Goal: Transaction & Acquisition: Obtain resource

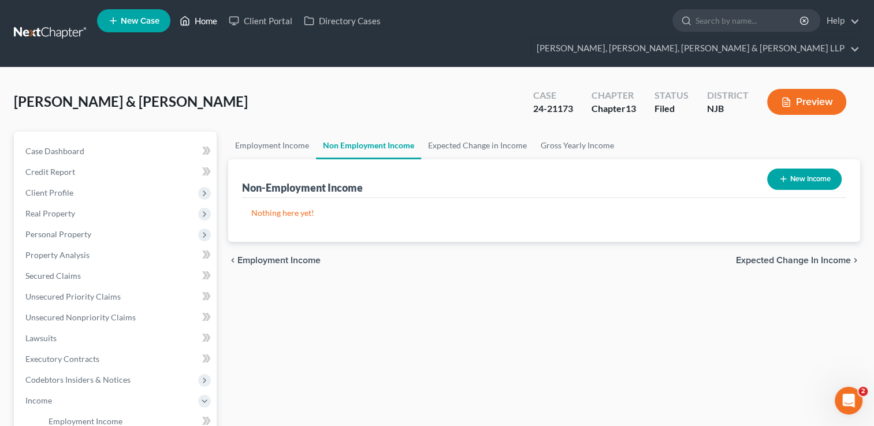
click at [208, 27] on link "Home" at bounding box center [198, 20] width 49 height 21
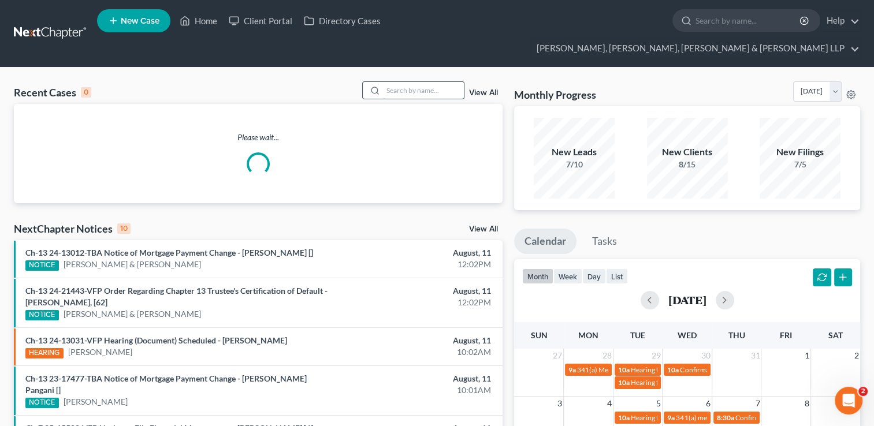
click at [404, 82] on input "search" at bounding box center [423, 90] width 81 height 17
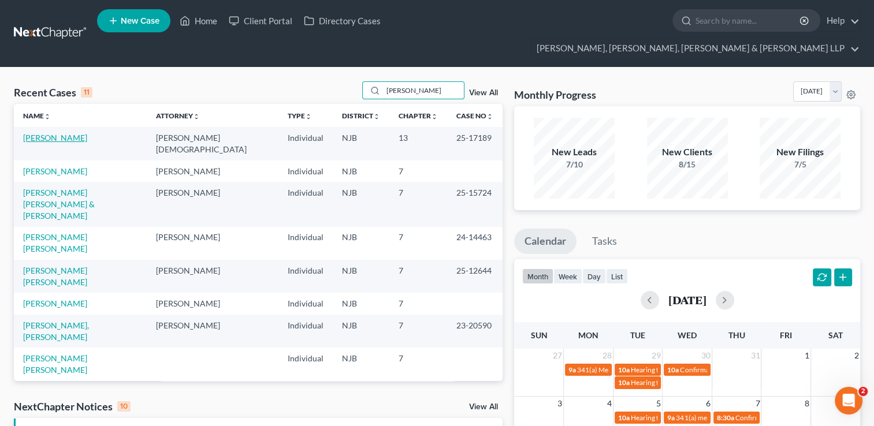
type input "[PERSON_NAME]"
click at [74, 133] on link "[PERSON_NAME]" at bounding box center [55, 138] width 64 height 10
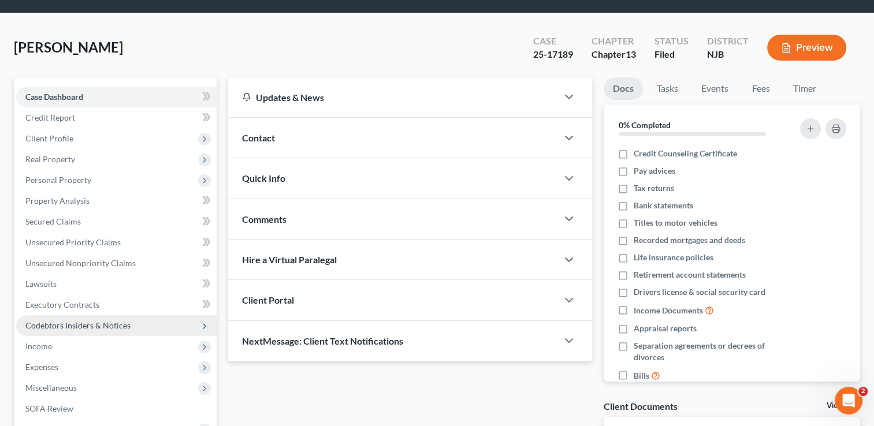
scroll to position [58, 0]
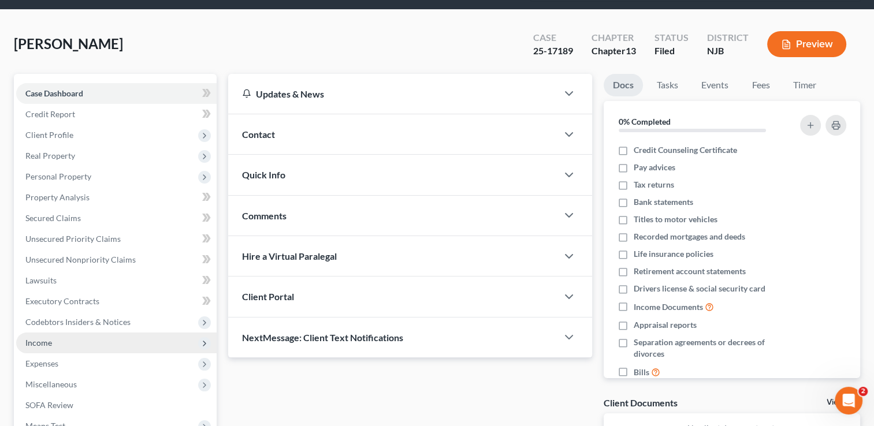
click at [48, 338] on span "Income" at bounding box center [38, 343] width 27 height 10
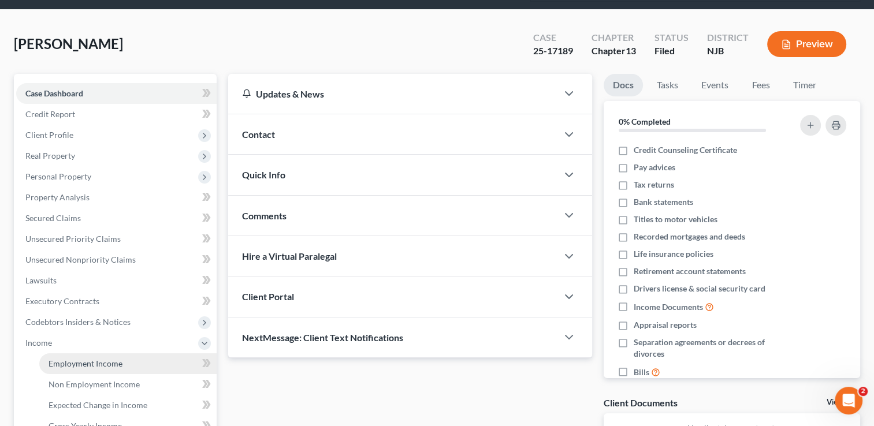
click at [85, 359] on span "Employment Income" at bounding box center [85, 364] width 74 height 10
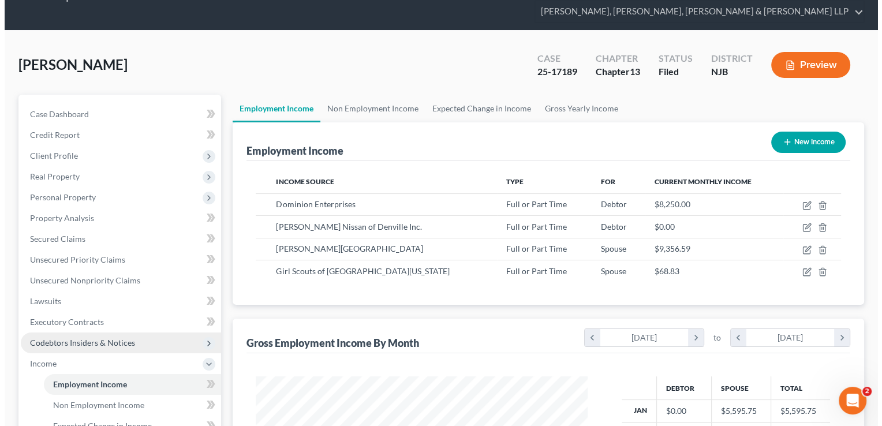
scroll to position [58, 0]
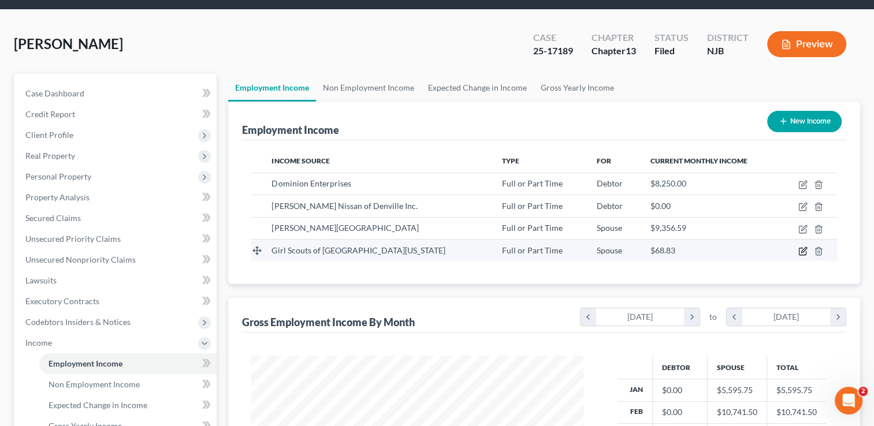
click at [800, 247] on icon "button" at bounding box center [802, 251] width 9 height 9
select select "0"
select select "33"
select select "2"
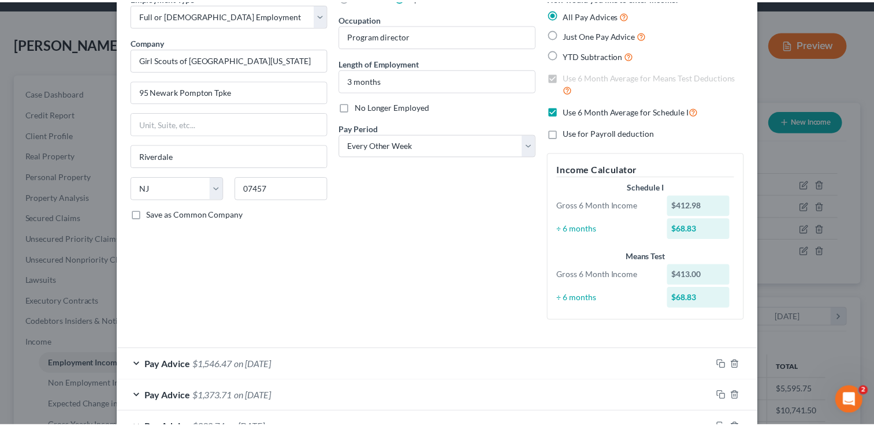
scroll to position [0, 0]
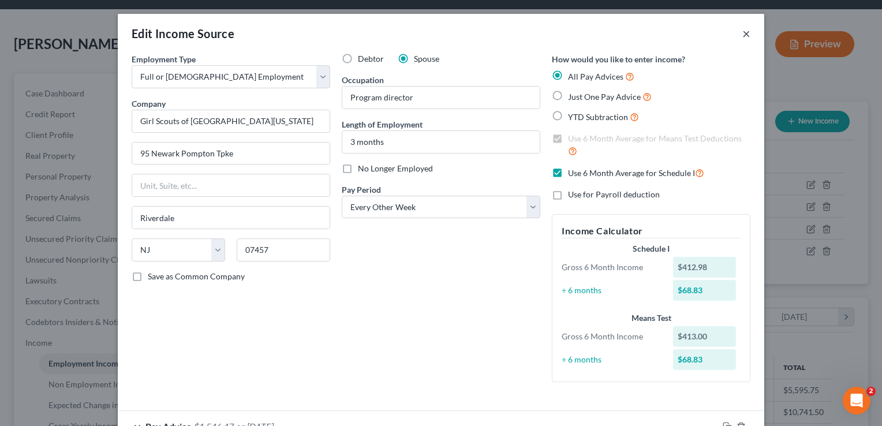
click at [743, 33] on button "×" at bounding box center [747, 34] width 8 height 14
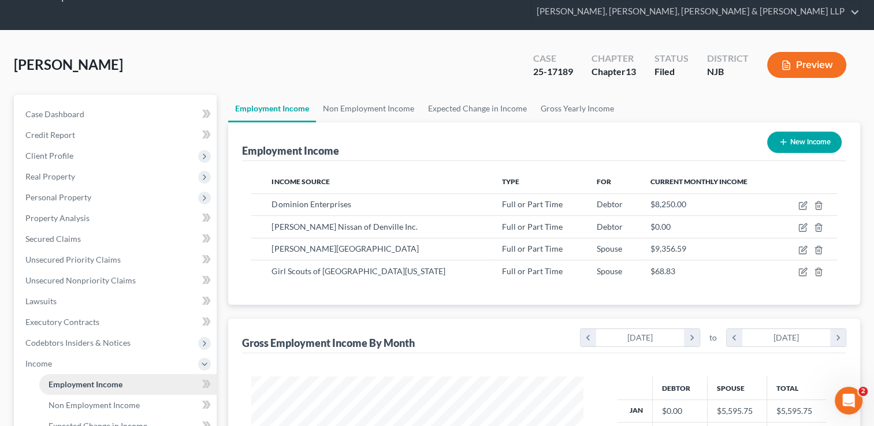
scroll to position [58, 0]
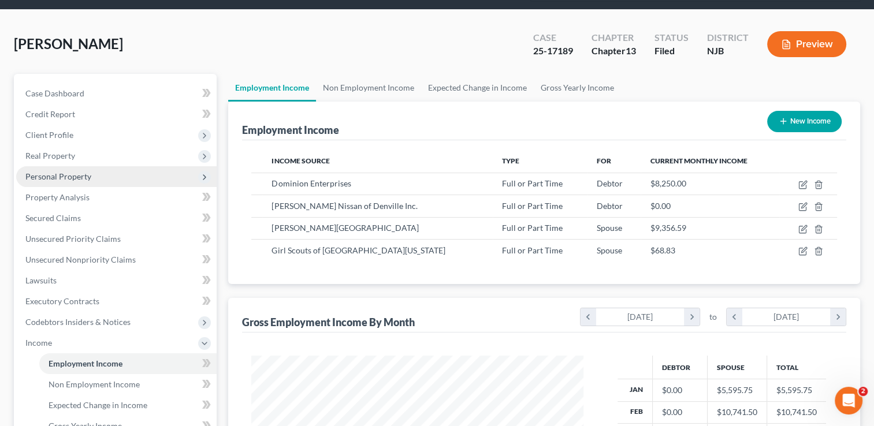
click at [65, 171] on span "Personal Property" at bounding box center [58, 176] width 66 height 10
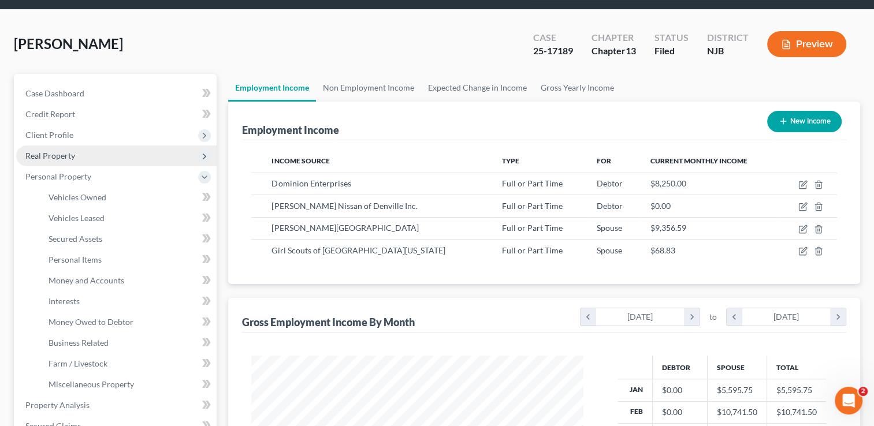
click at [66, 151] on span "Real Property" at bounding box center [50, 156] width 50 height 10
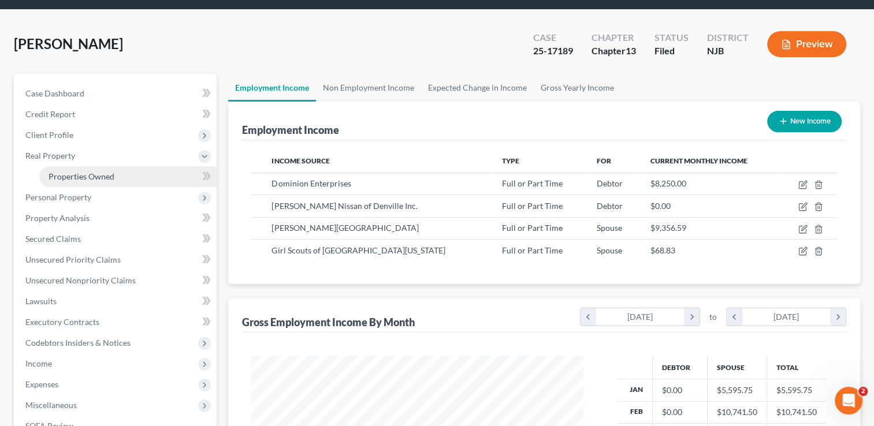
click at [109, 171] on span "Properties Owned" at bounding box center [81, 176] width 66 height 10
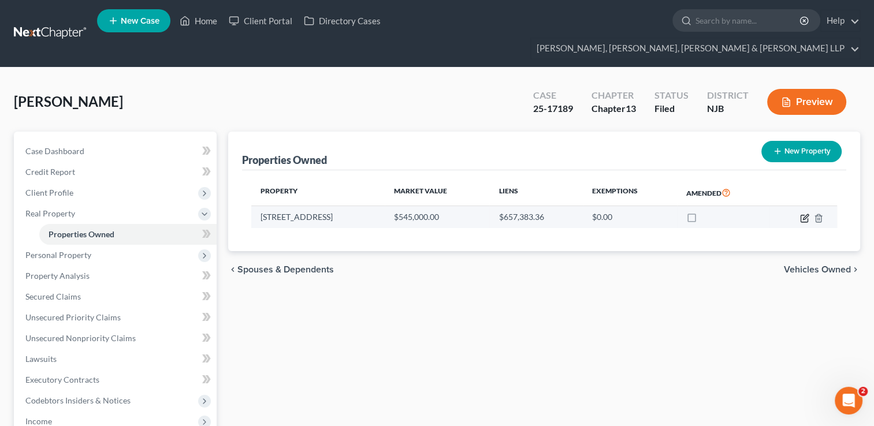
click at [804, 214] on icon "button" at bounding box center [804, 218] width 9 height 9
select select "33"
select select "0"
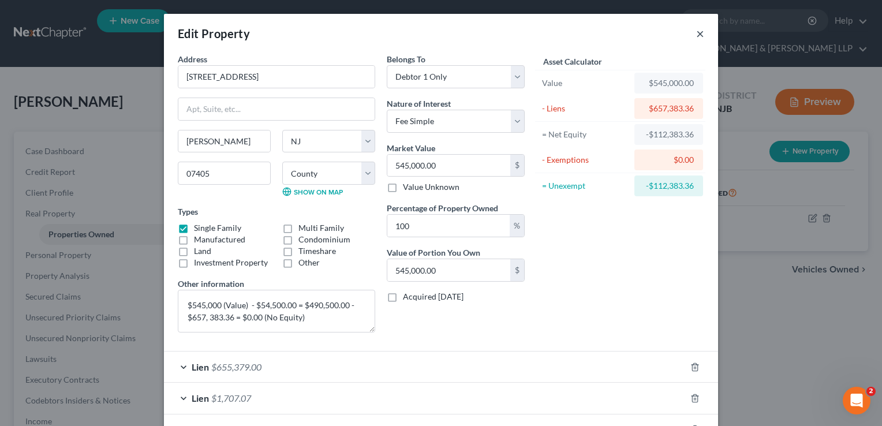
click at [696, 35] on button "×" at bounding box center [700, 34] width 8 height 14
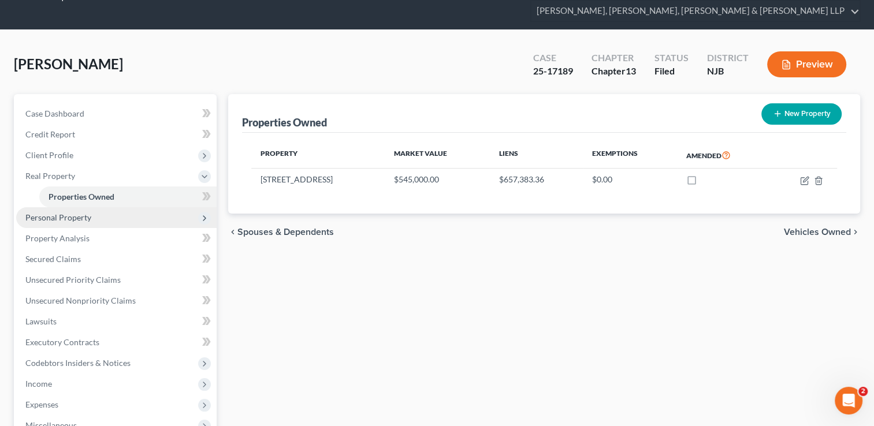
scroll to position [58, 0]
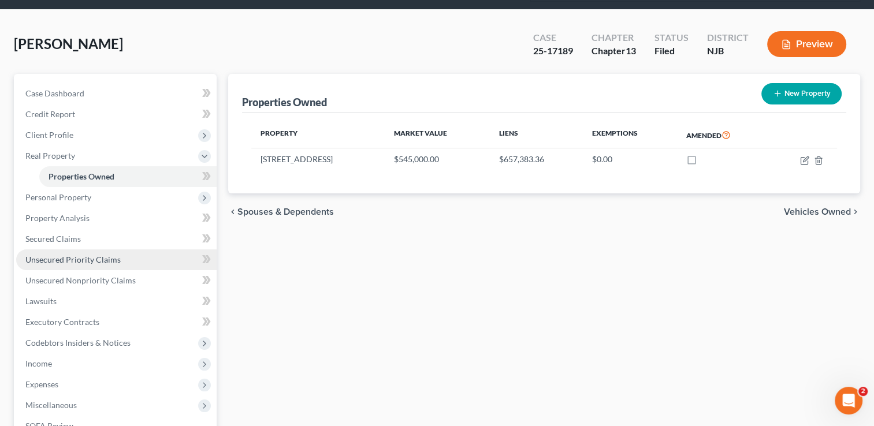
click at [85, 255] on span "Unsecured Priority Claims" at bounding box center [72, 260] width 95 height 10
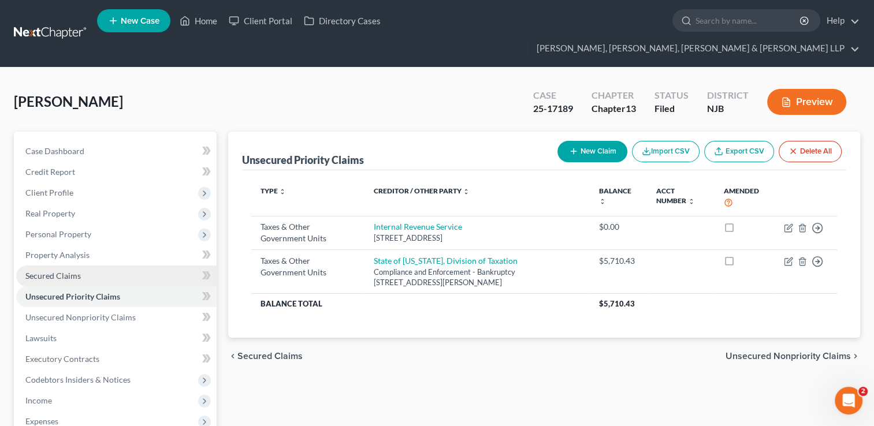
click at [79, 271] on span "Secured Claims" at bounding box center [52, 276] width 55 height 10
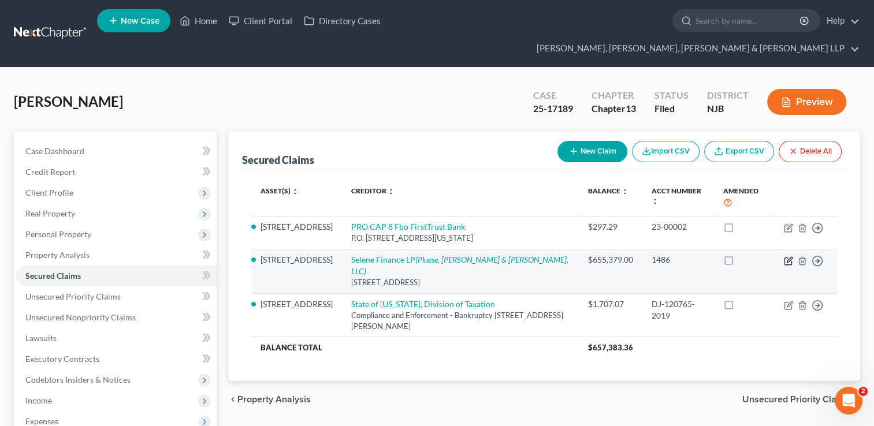
click at [785, 258] on icon "button" at bounding box center [787, 261] width 7 height 7
select select "45"
select select "2"
select select "3"
select select "0"
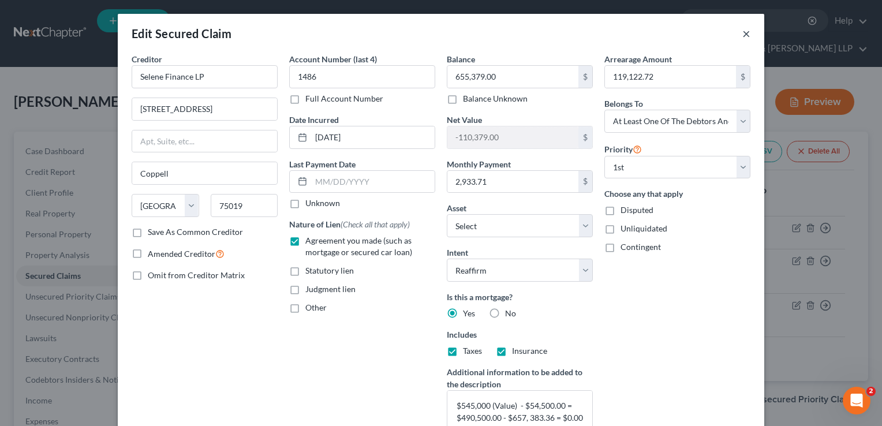
click at [743, 37] on button "×" at bounding box center [747, 34] width 8 height 14
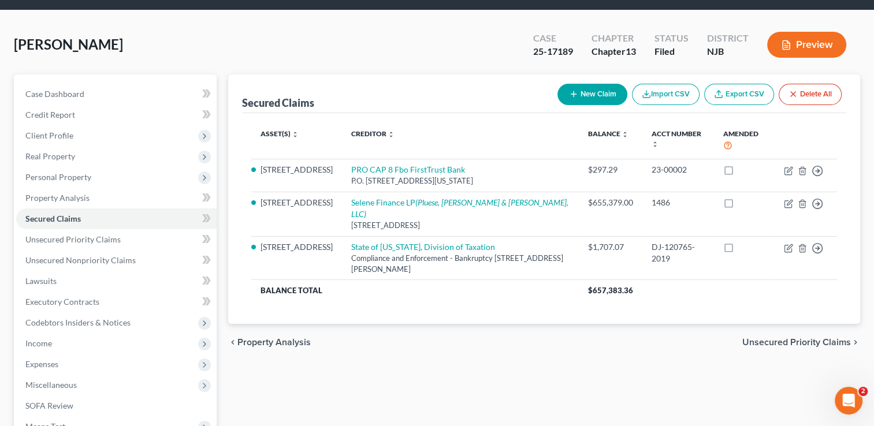
scroll to position [58, 0]
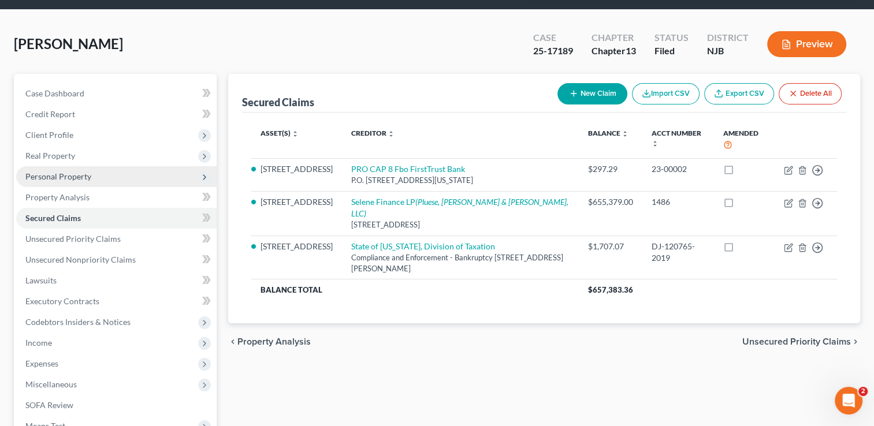
click at [83, 171] on span "Personal Property" at bounding box center [58, 176] width 66 height 10
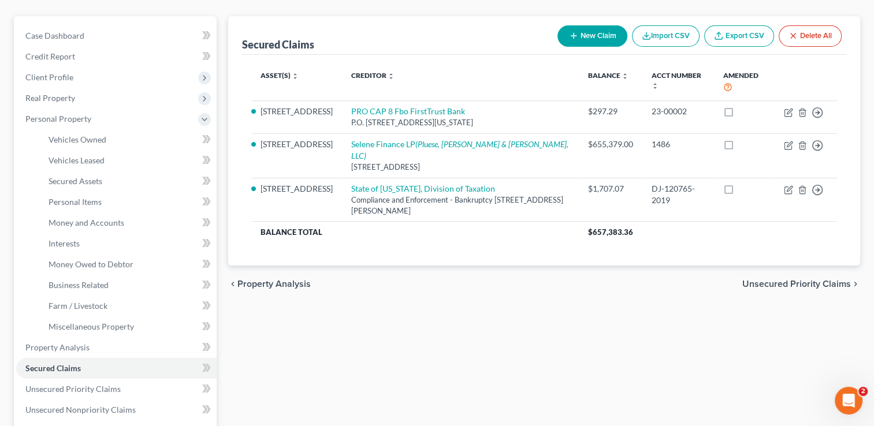
scroll to position [0, 0]
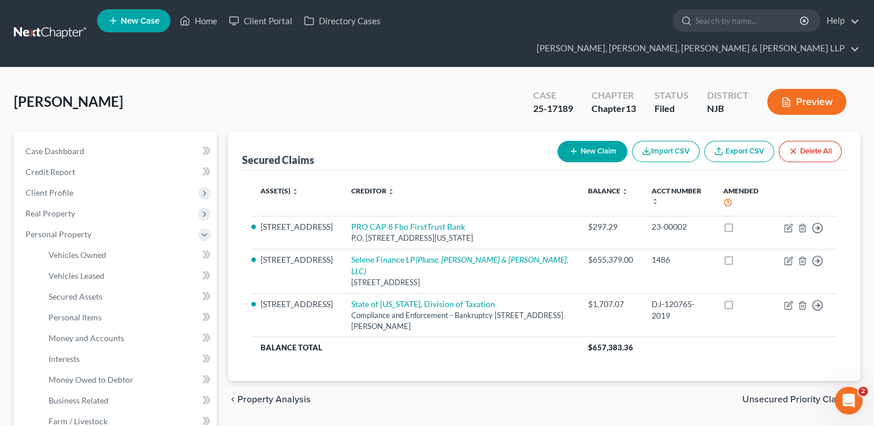
click at [368, 89] on div "Rodriguez, Rodrigo Upgraded Case 25-17189 Chapter Chapter 13 Status Filed Distr…" at bounding box center [437, 106] width 846 height 50
click at [73, 208] on span "Real Property" at bounding box center [50, 213] width 50 height 10
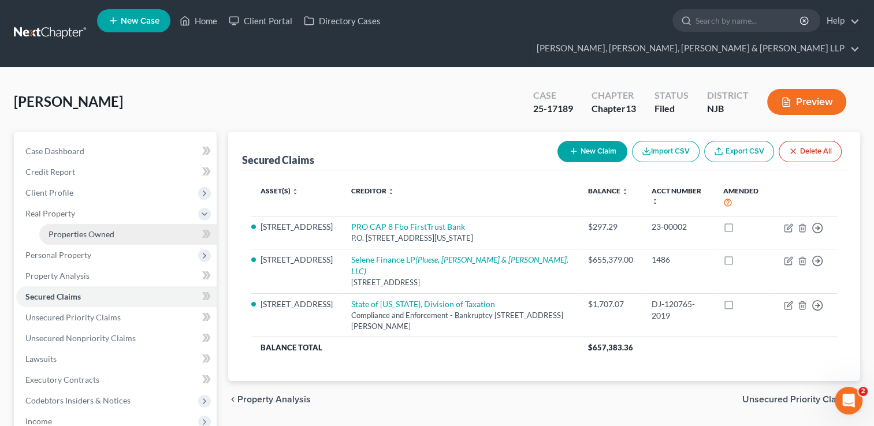
click at [81, 229] on span "Properties Owned" at bounding box center [81, 234] width 66 height 10
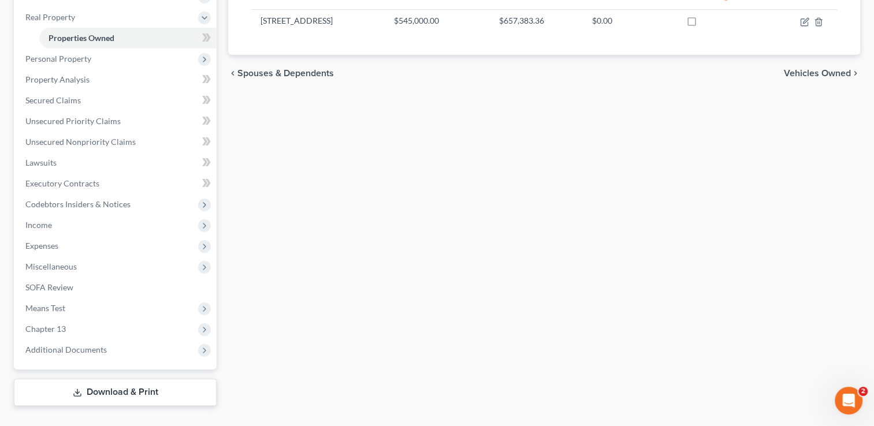
scroll to position [198, 0]
click at [99, 377] on link "Download & Print" at bounding box center [115, 390] width 203 height 27
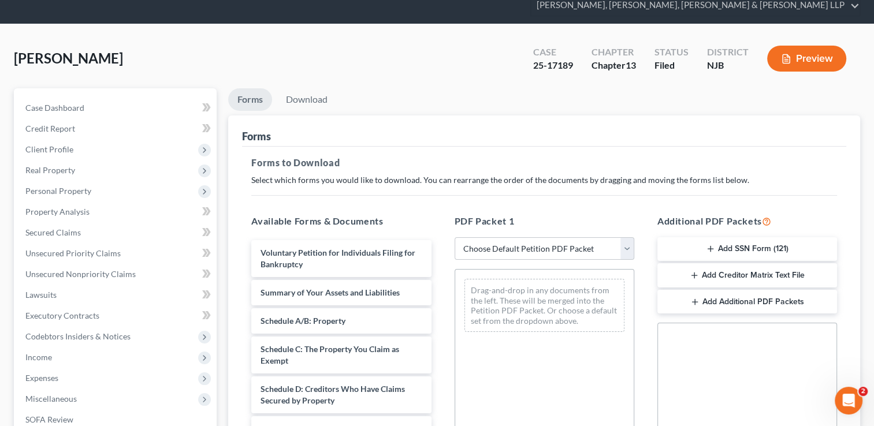
scroll to position [115, 0]
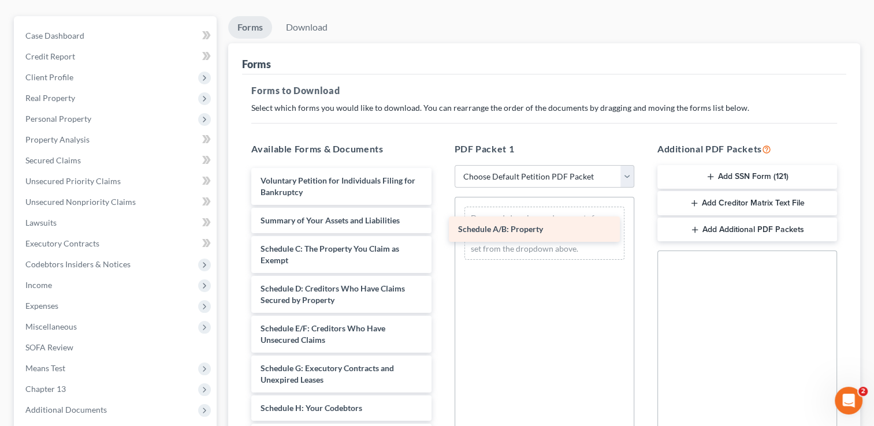
drag, startPoint x: 322, startPoint y: 227, endPoint x: 520, endPoint y: 229, distance: 198.0
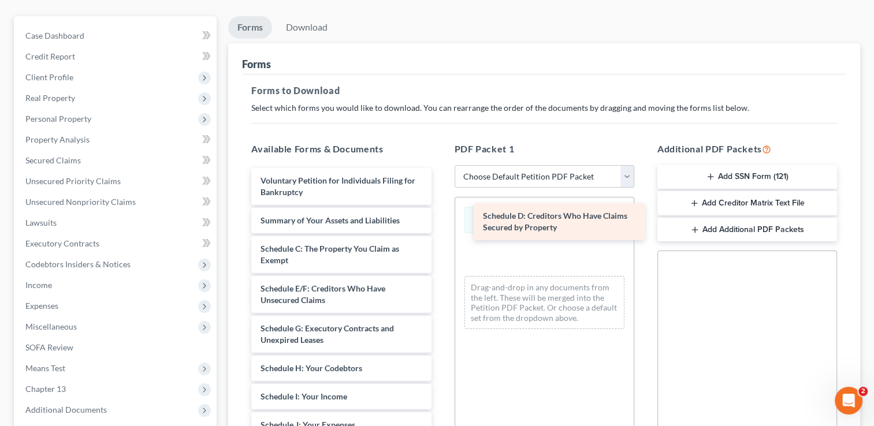
drag, startPoint x: 308, startPoint y: 271, endPoint x: 530, endPoint y: 220, distance: 228.0
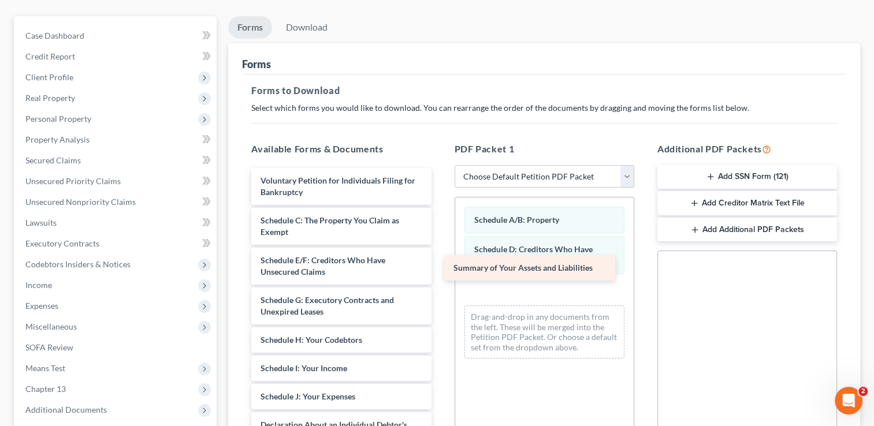
drag, startPoint x: 346, startPoint y: 200, endPoint x: 539, endPoint y: 270, distance: 204.9
click at [440, 270] on div "Summary of Your Assets and Liabilities Voluntary Petition for Individuals Filin…" at bounding box center [341, 430] width 198 height 525
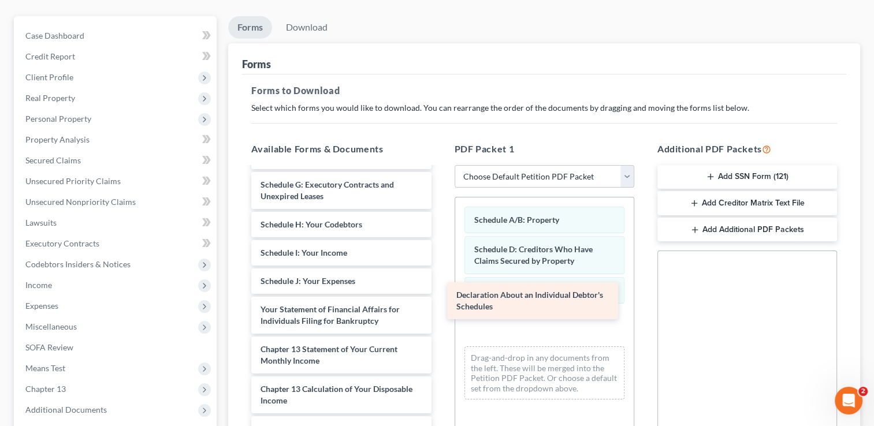
drag, startPoint x: 316, startPoint y: 292, endPoint x: 522, endPoint y: 297, distance: 205.6
click at [440, 297] on div "Declaration About an Individual Debtor's Schedules Voluntary Petition for Indiv…" at bounding box center [341, 296] width 198 height 486
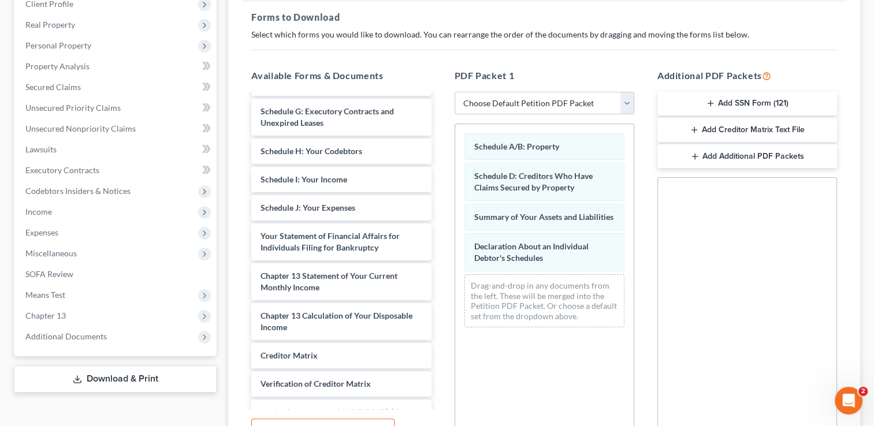
scroll to position [286, 0]
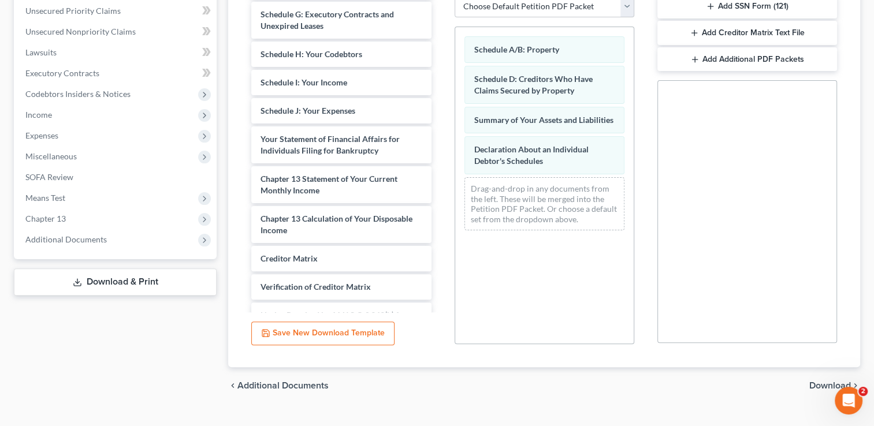
click at [834, 381] on span "Download" at bounding box center [830, 385] width 42 height 9
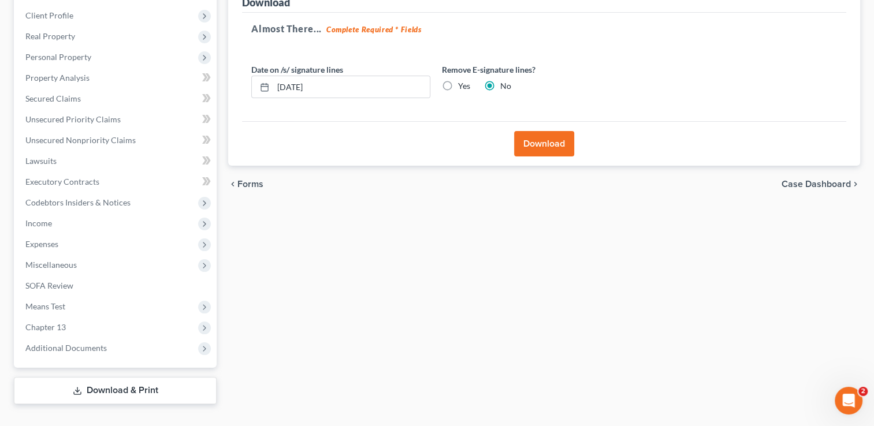
click at [552, 131] on button "Download" at bounding box center [544, 143] width 60 height 25
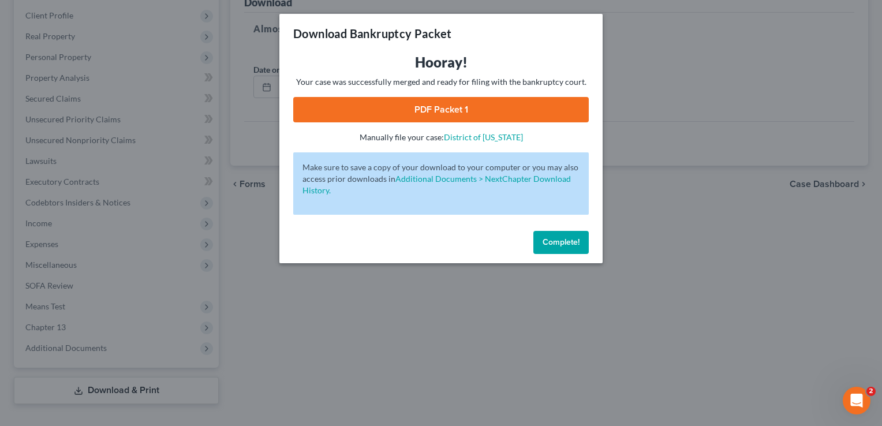
click at [445, 101] on link "PDF Packet 1" at bounding box center [441, 109] width 296 height 25
click at [550, 241] on span "Complete!" at bounding box center [561, 242] width 37 height 10
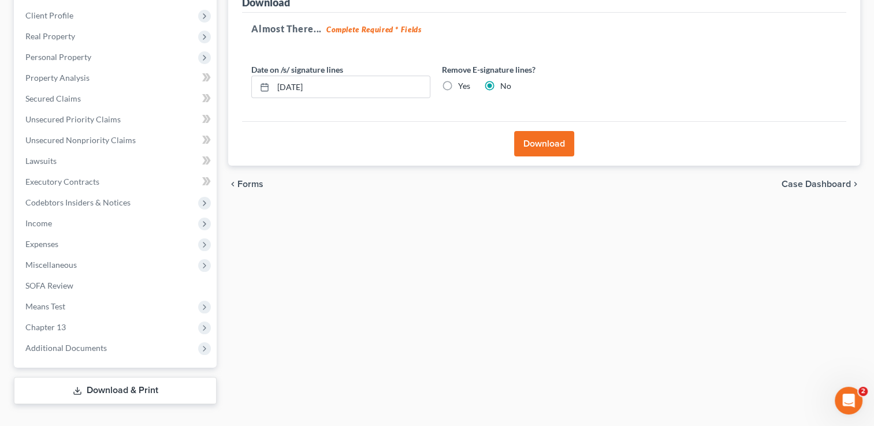
click at [130, 377] on link "Download & Print" at bounding box center [115, 390] width 203 height 27
click at [102, 377] on link "Download & Print" at bounding box center [115, 390] width 203 height 27
click at [73, 317] on span "Chapter 13" at bounding box center [116, 327] width 200 height 21
click at [92, 359] on link "Chapter 13 Plan" at bounding box center [127, 369] width 177 height 21
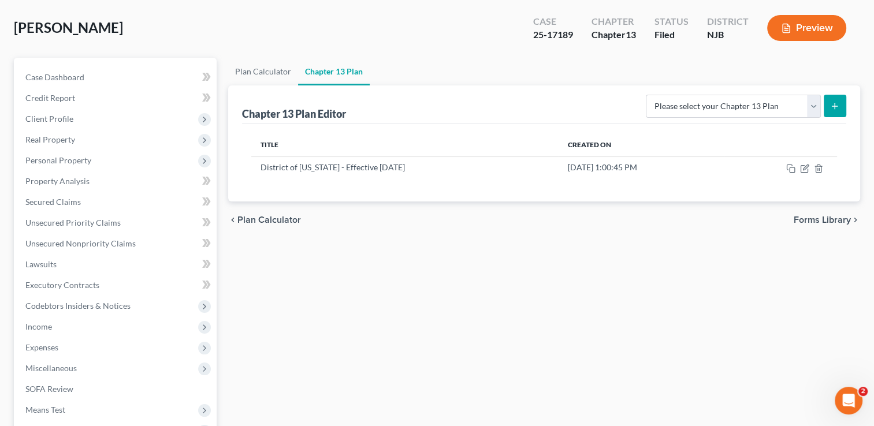
scroll to position [173, 0]
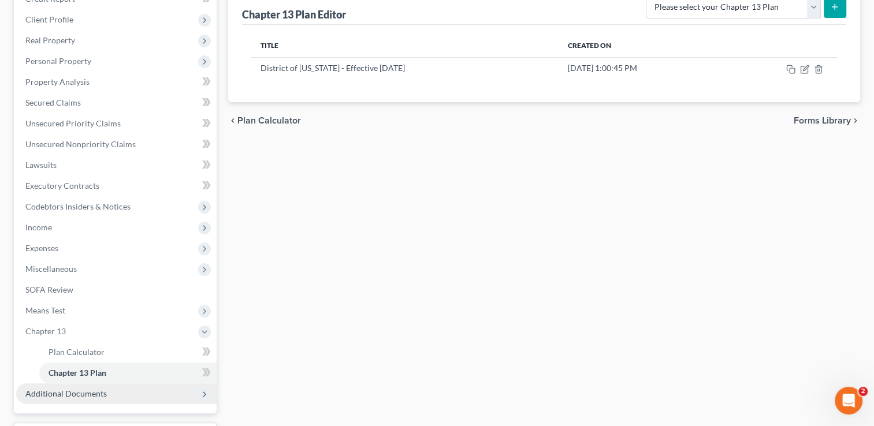
click at [54, 389] on span "Additional Documents" at bounding box center [65, 394] width 81 height 10
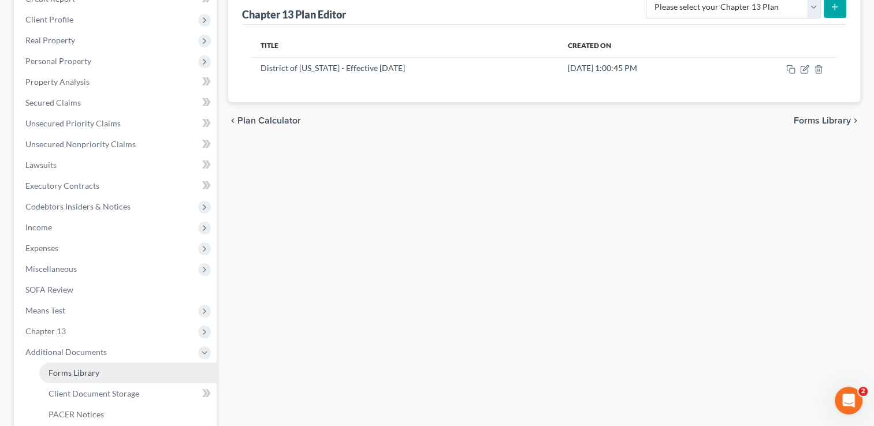
click at [77, 363] on link "Forms Library" at bounding box center [127, 373] width 177 height 21
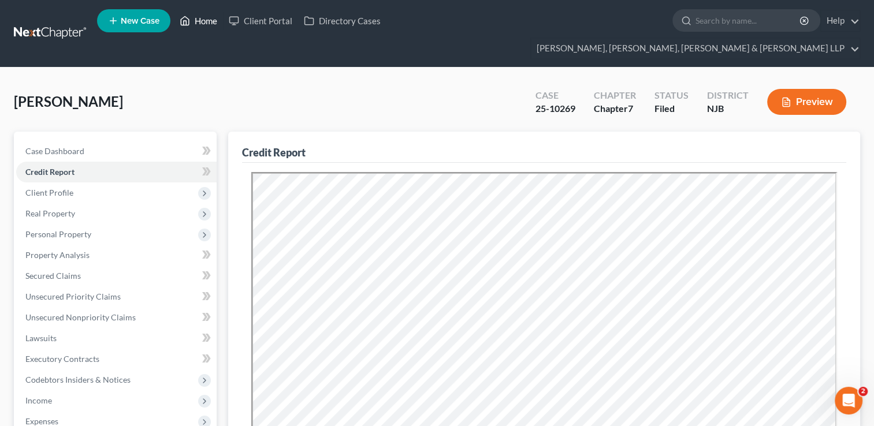
click at [205, 25] on link "Home" at bounding box center [198, 20] width 49 height 21
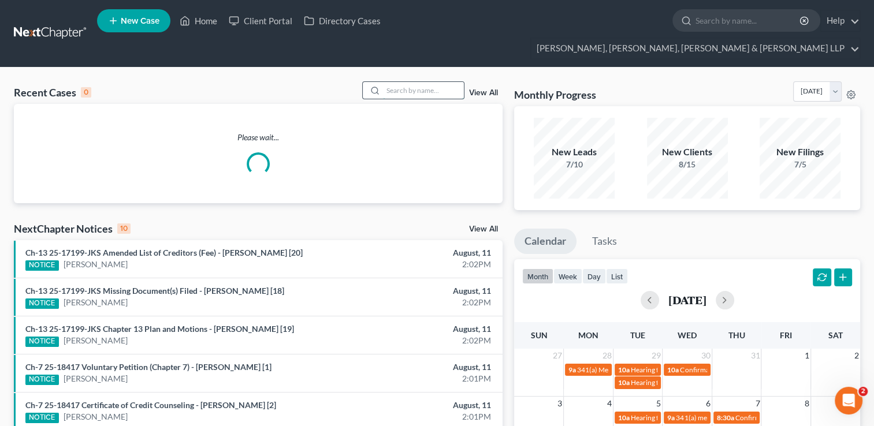
click at [454, 82] on input "search" at bounding box center [423, 90] width 81 height 17
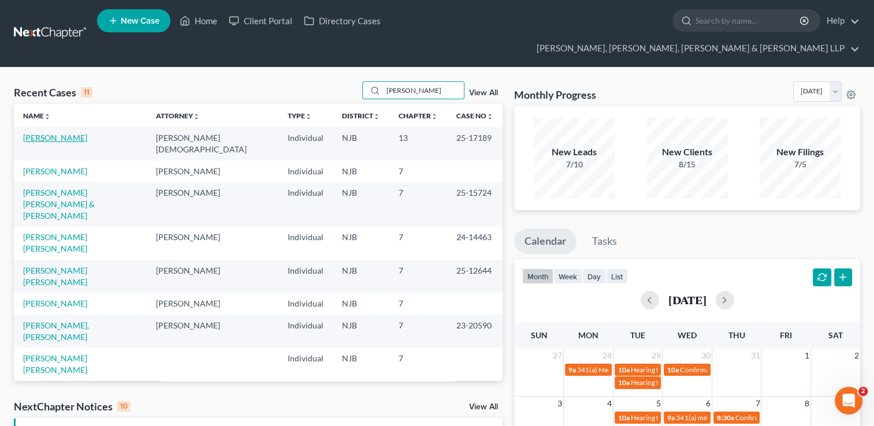
type input "[PERSON_NAME]"
click at [69, 133] on link "[PERSON_NAME]" at bounding box center [55, 138] width 64 height 10
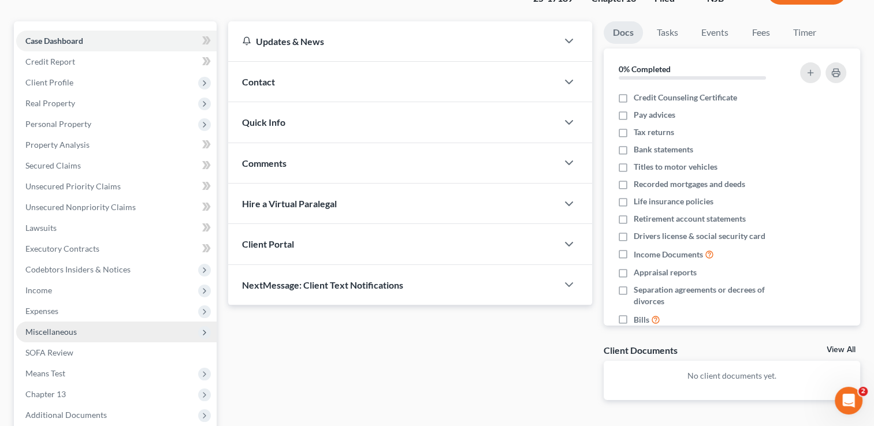
scroll to position [177, 0]
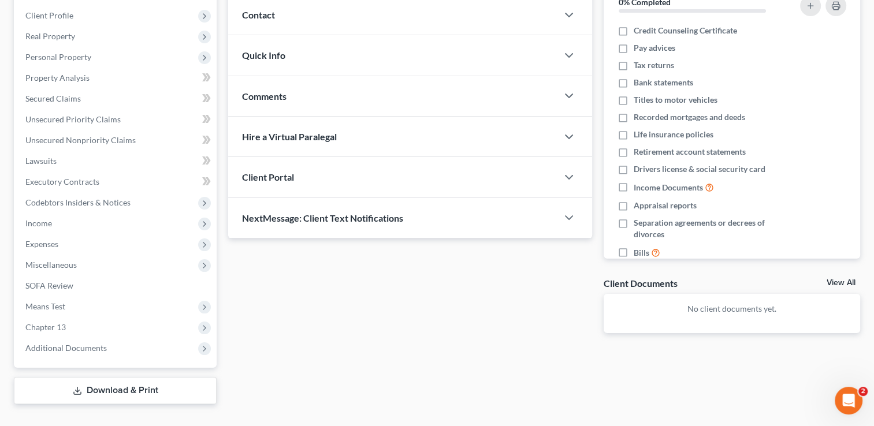
click at [111, 377] on link "Download & Print" at bounding box center [115, 390] width 203 height 27
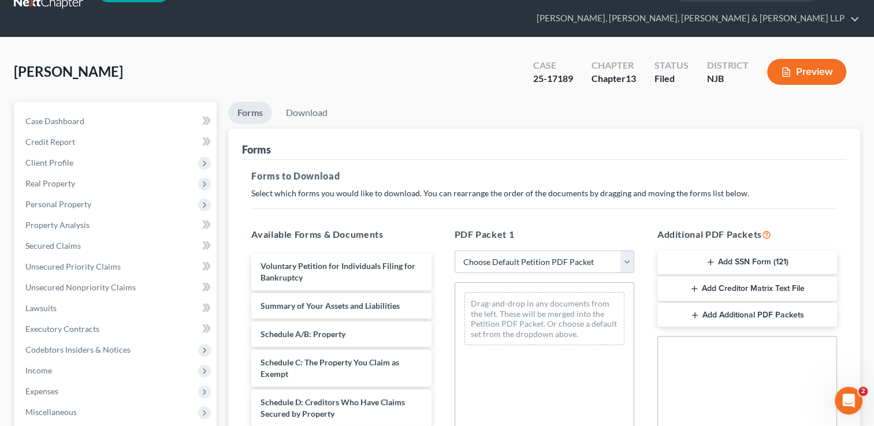
scroll to position [58, 0]
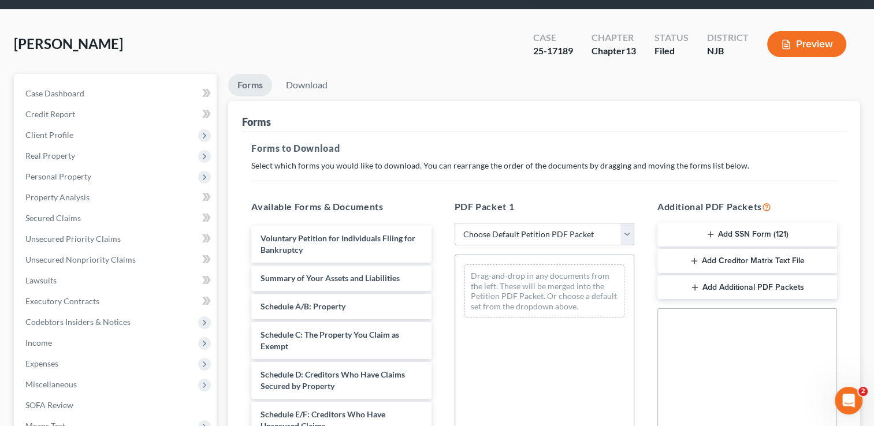
click at [626, 223] on select "Choose Default Petition PDF Packet Complete Bankruptcy Petition (all forms and …" at bounding box center [544, 234] width 180 height 23
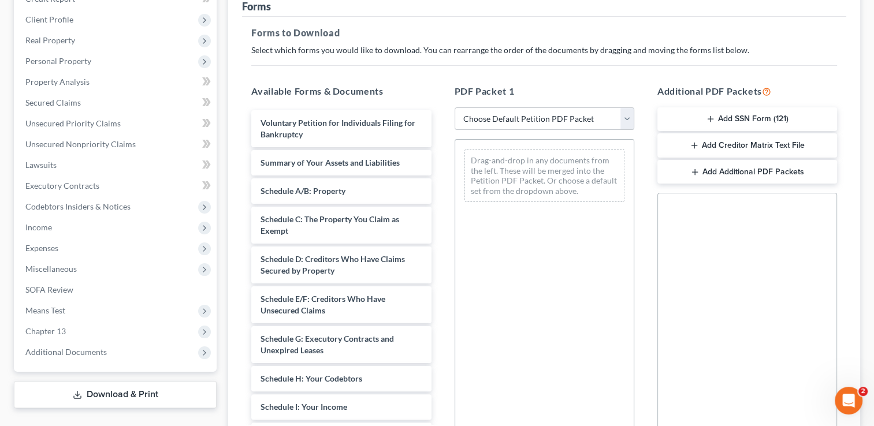
scroll to position [115, 0]
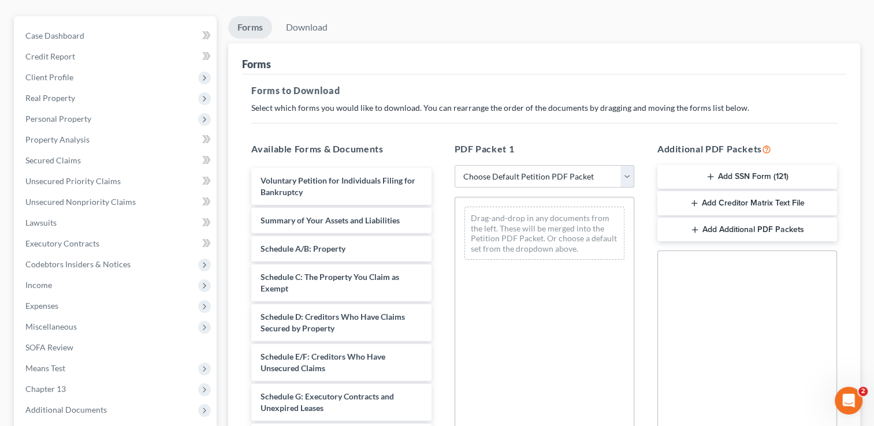
click at [626, 165] on select "Choose Default Petition PDF Packet Complete Bankruptcy Petition (all forms and …" at bounding box center [544, 176] width 180 height 23
select select "2"
click at [454, 165] on select "Choose Default Petition PDF Packet Complete Bankruptcy Petition (all forms and …" at bounding box center [544, 176] width 180 height 23
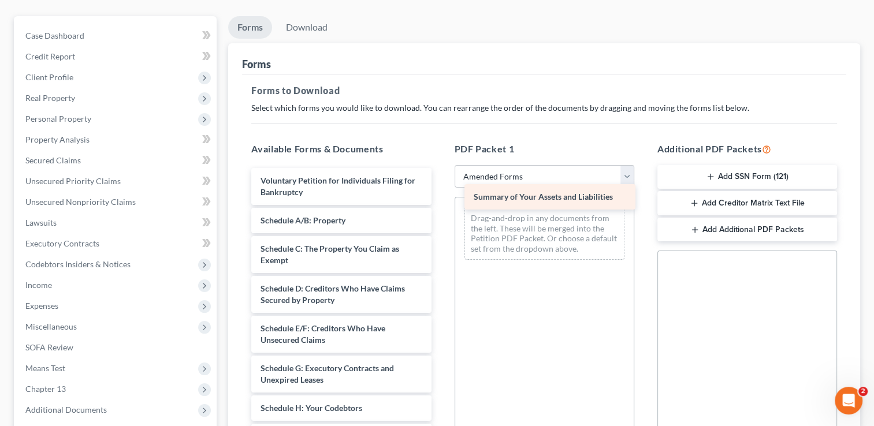
drag, startPoint x: 320, startPoint y: 197, endPoint x: 536, endPoint y: 195, distance: 215.4
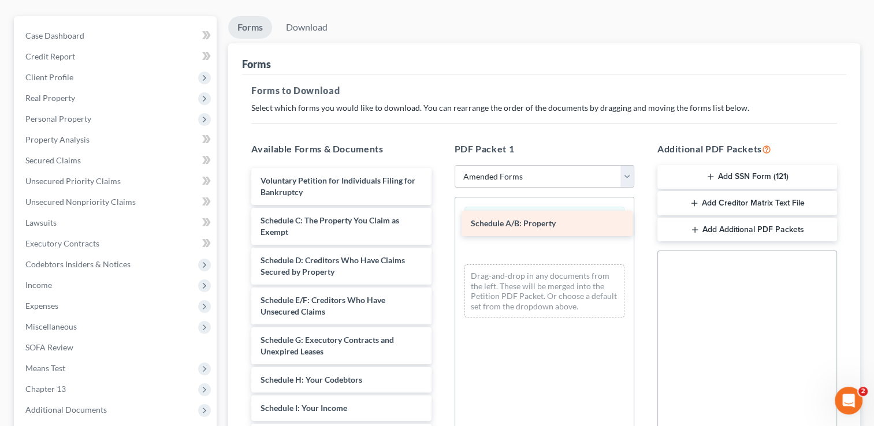
drag, startPoint x: 305, startPoint y: 199, endPoint x: 515, endPoint y: 223, distance: 211.6
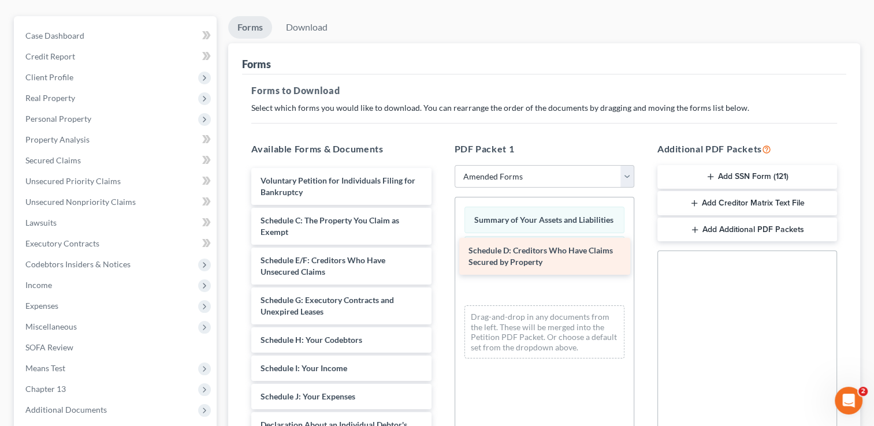
drag, startPoint x: 322, startPoint y: 243, endPoint x: 530, endPoint y: 255, distance: 208.2
click at [440, 255] on div "Schedule D: Creditors Who Have Claims Secured by Property Voluntary Petition fo…" at bounding box center [341, 430] width 198 height 525
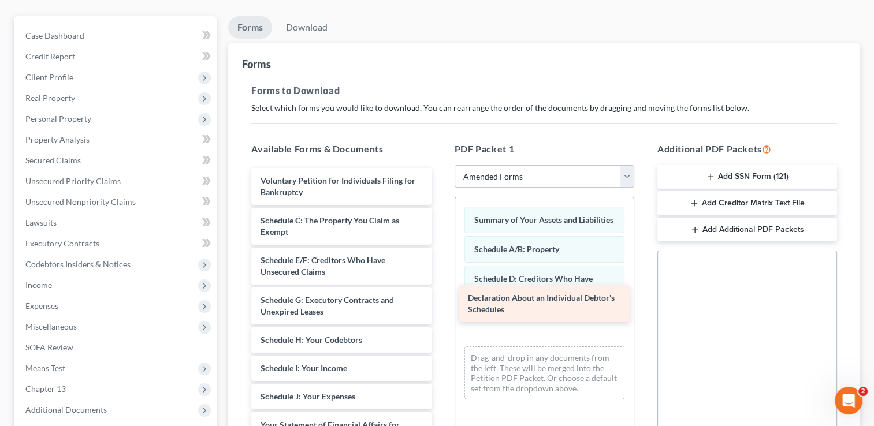
drag, startPoint x: 324, startPoint y: 410, endPoint x: 532, endPoint y: 305, distance: 232.4
click at [440, 305] on div "Declaration About an Individual Debtor's Schedules Voluntary Petition for Indiv…" at bounding box center [341, 411] width 198 height 486
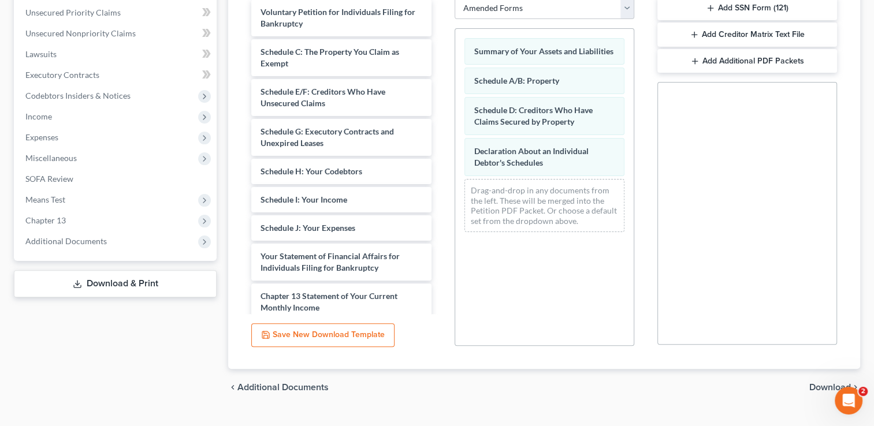
scroll to position [286, 0]
click at [827, 381] on span "Download" at bounding box center [830, 385] width 42 height 9
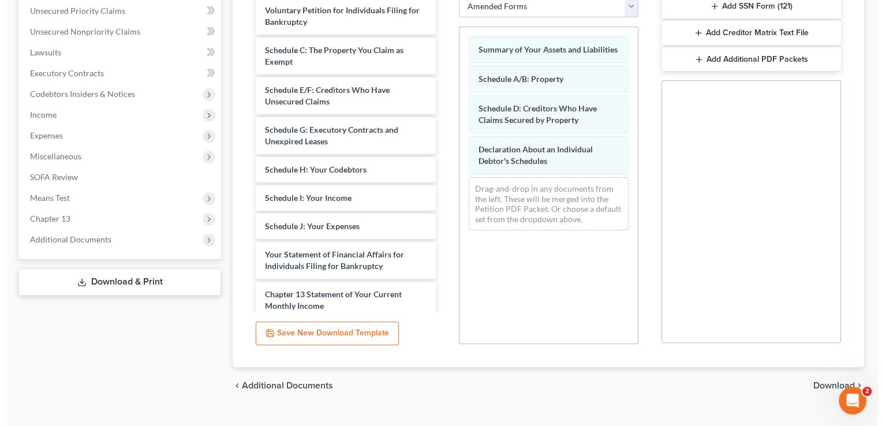
scroll to position [177, 0]
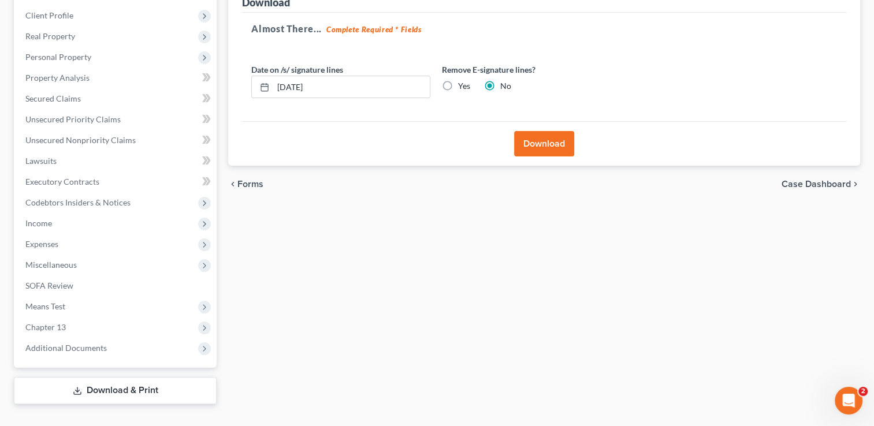
click at [559, 131] on button "Download" at bounding box center [544, 143] width 60 height 25
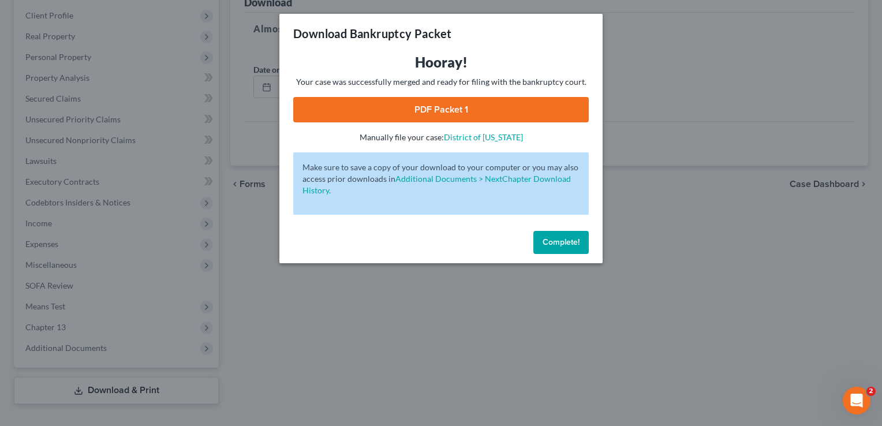
click at [447, 111] on link "PDF Packet 1" at bounding box center [441, 109] width 296 height 25
